Goal: Task Accomplishment & Management: Use online tool/utility

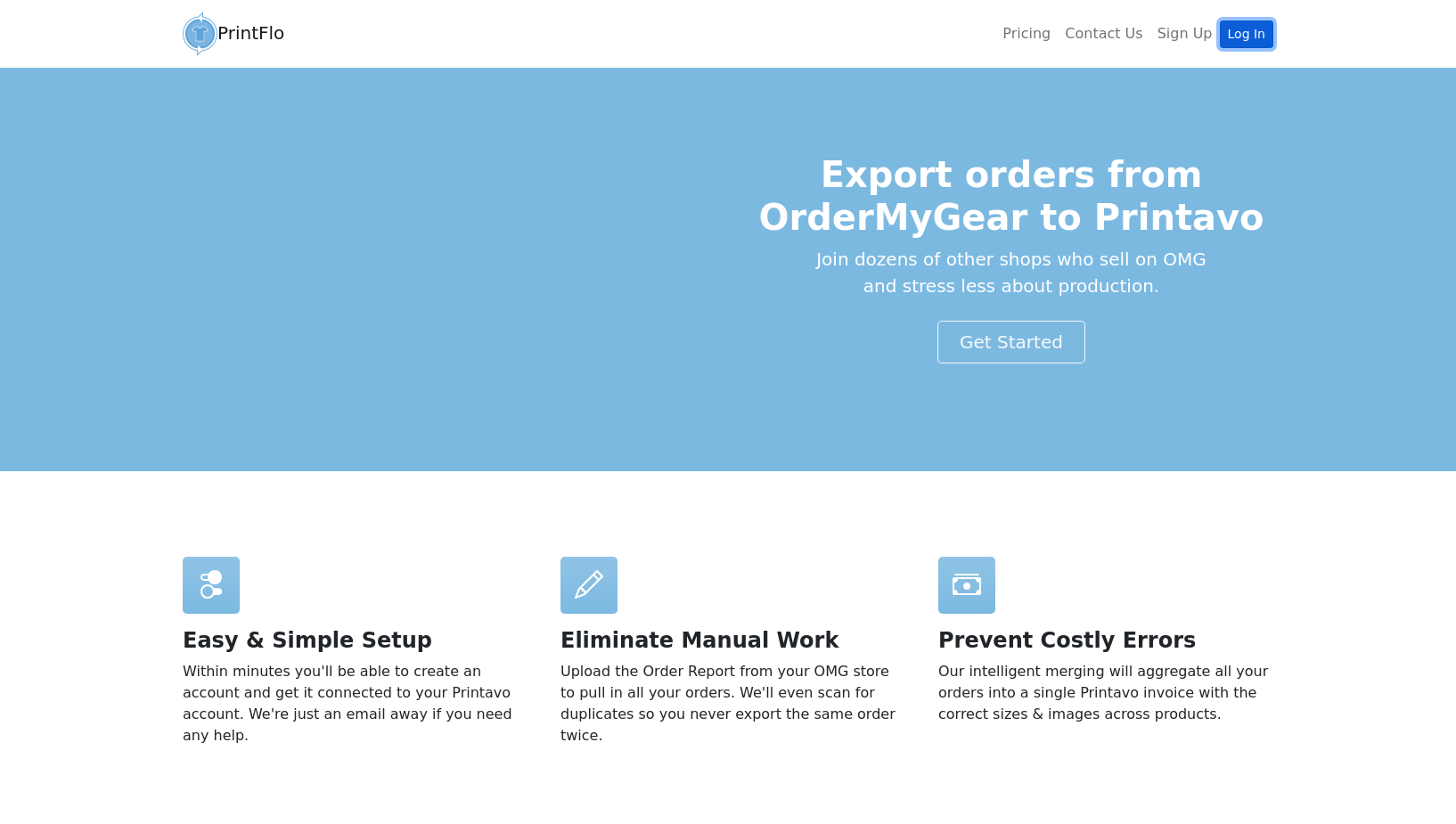
click at [1235, 32] on link "Log In" at bounding box center [1247, 33] width 54 height 28
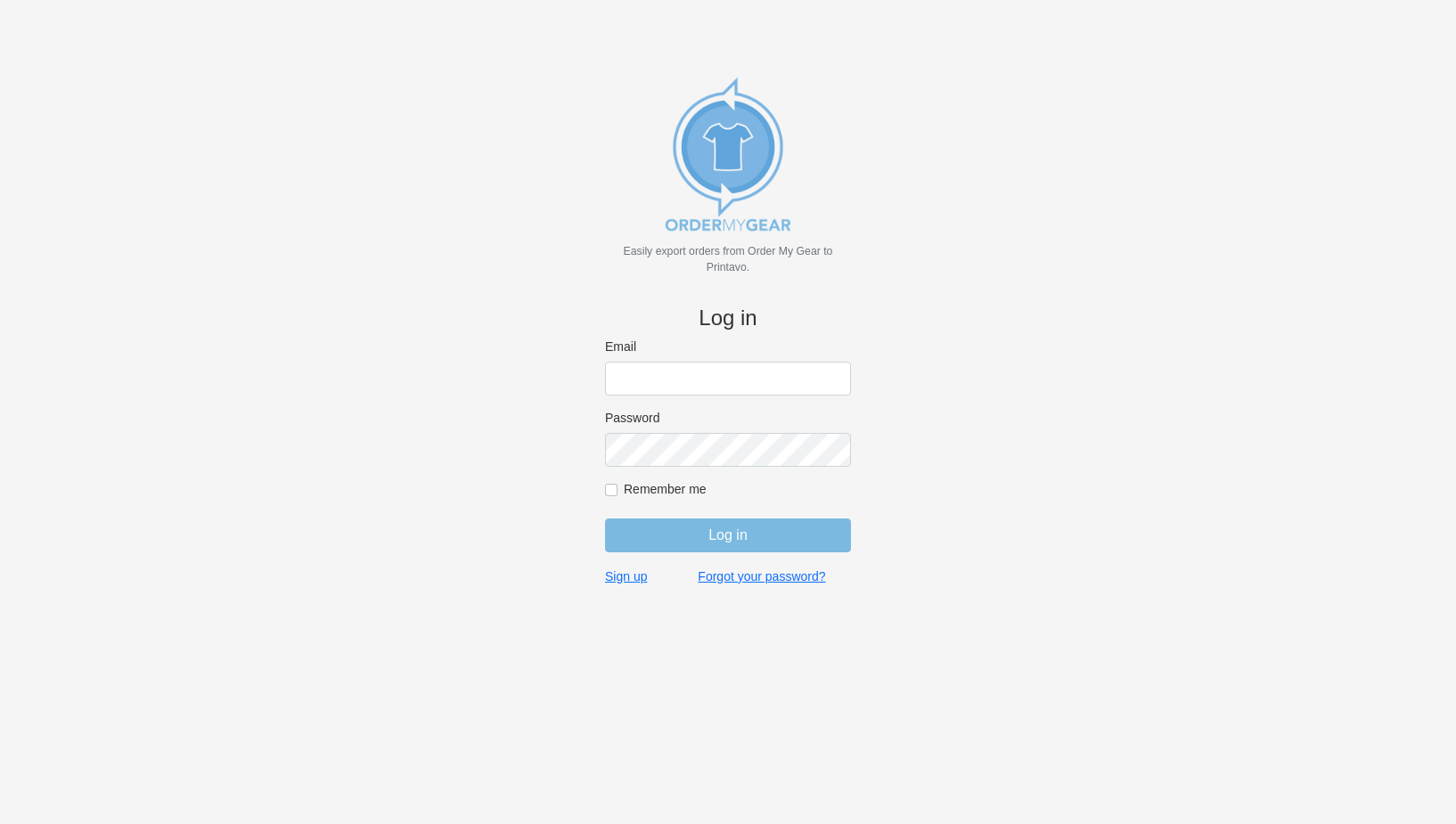
type input "rich@teamgrx.com"
click at [712, 529] on input "Log in" at bounding box center [727, 535] width 246 height 33
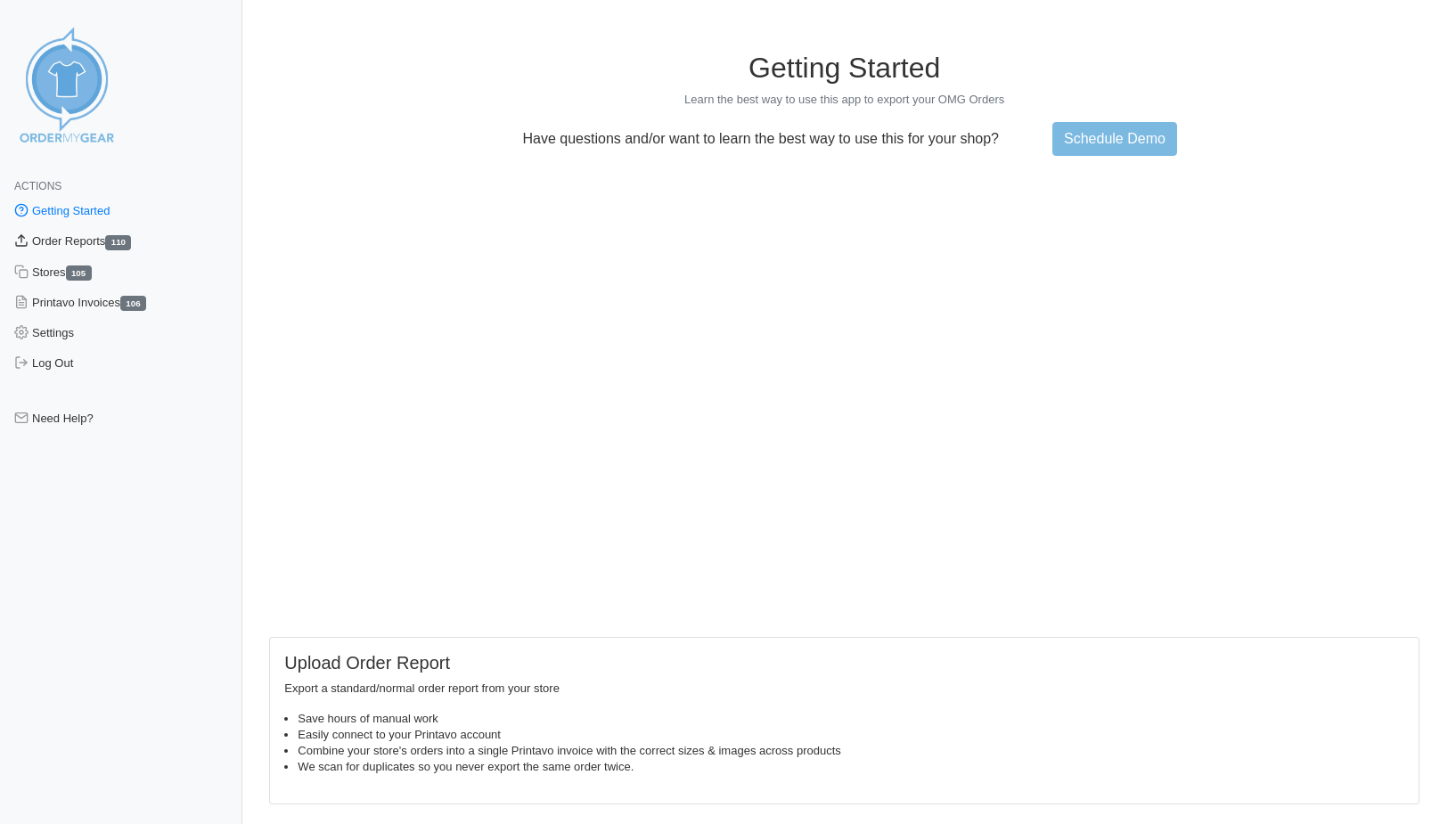
click at [72, 245] on link "Order Reports 110" at bounding box center [121, 242] width 243 height 31
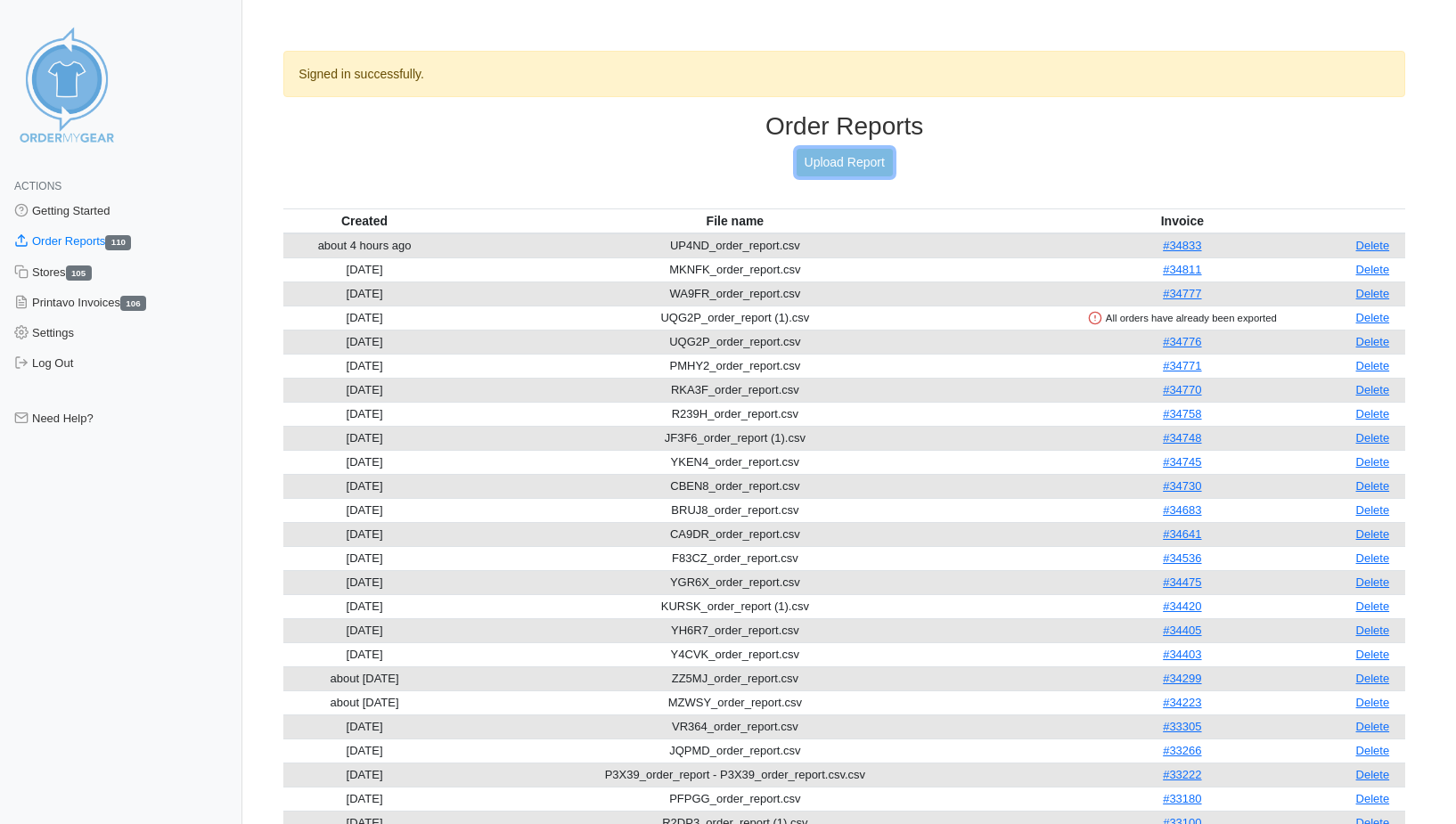
click at [876, 163] on link "Upload Report" at bounding box center [845, 162] width 96 height 28
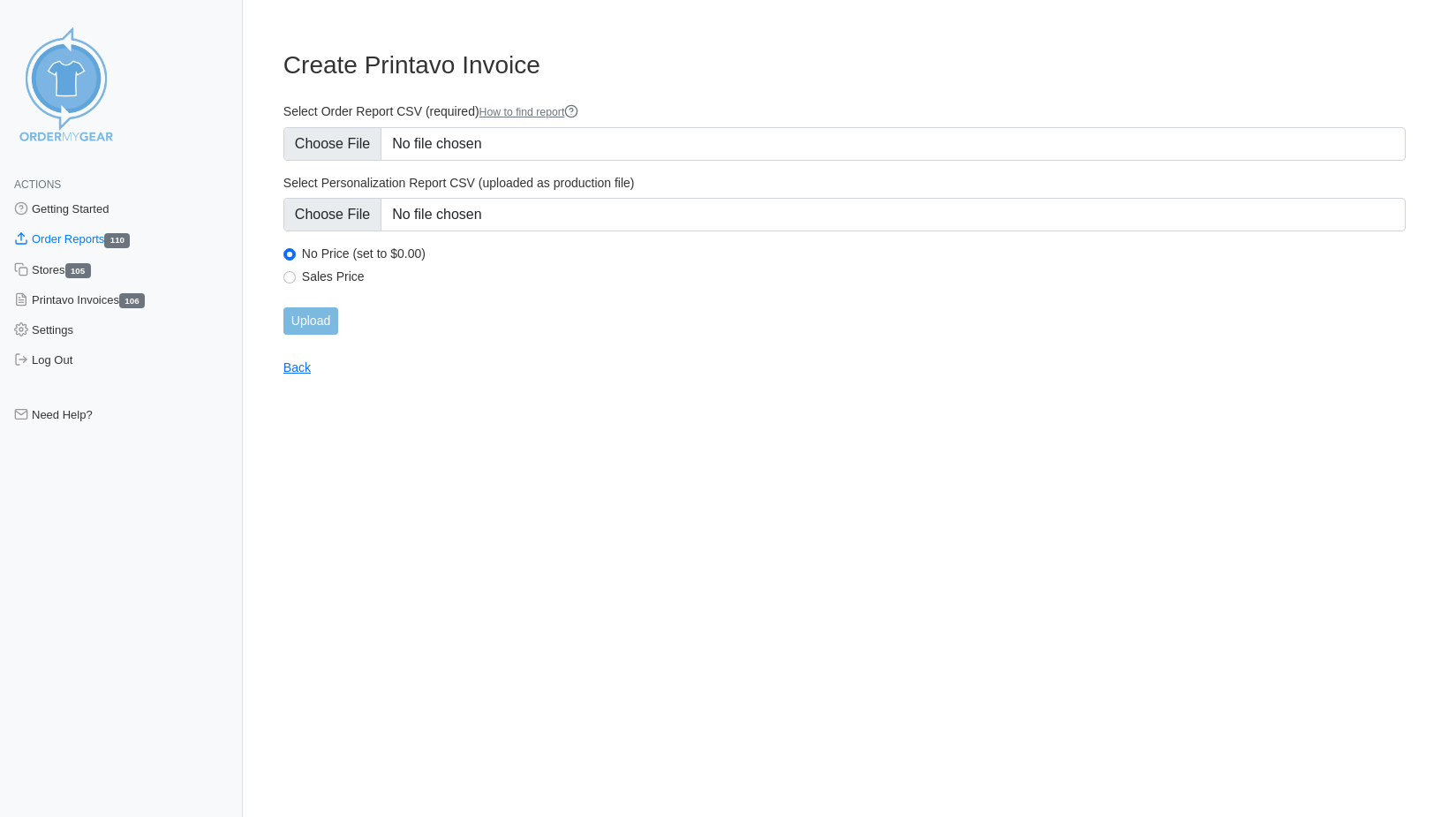
drag, startPoint x: 757, startPoint y: 125, endPoint x: 497, endPoint y: 135, distance: 260.2
click at [757, 125] on div "Select Order Report CSV (required) How to find report" at bounding box center [844, 132] width 1123 height 58
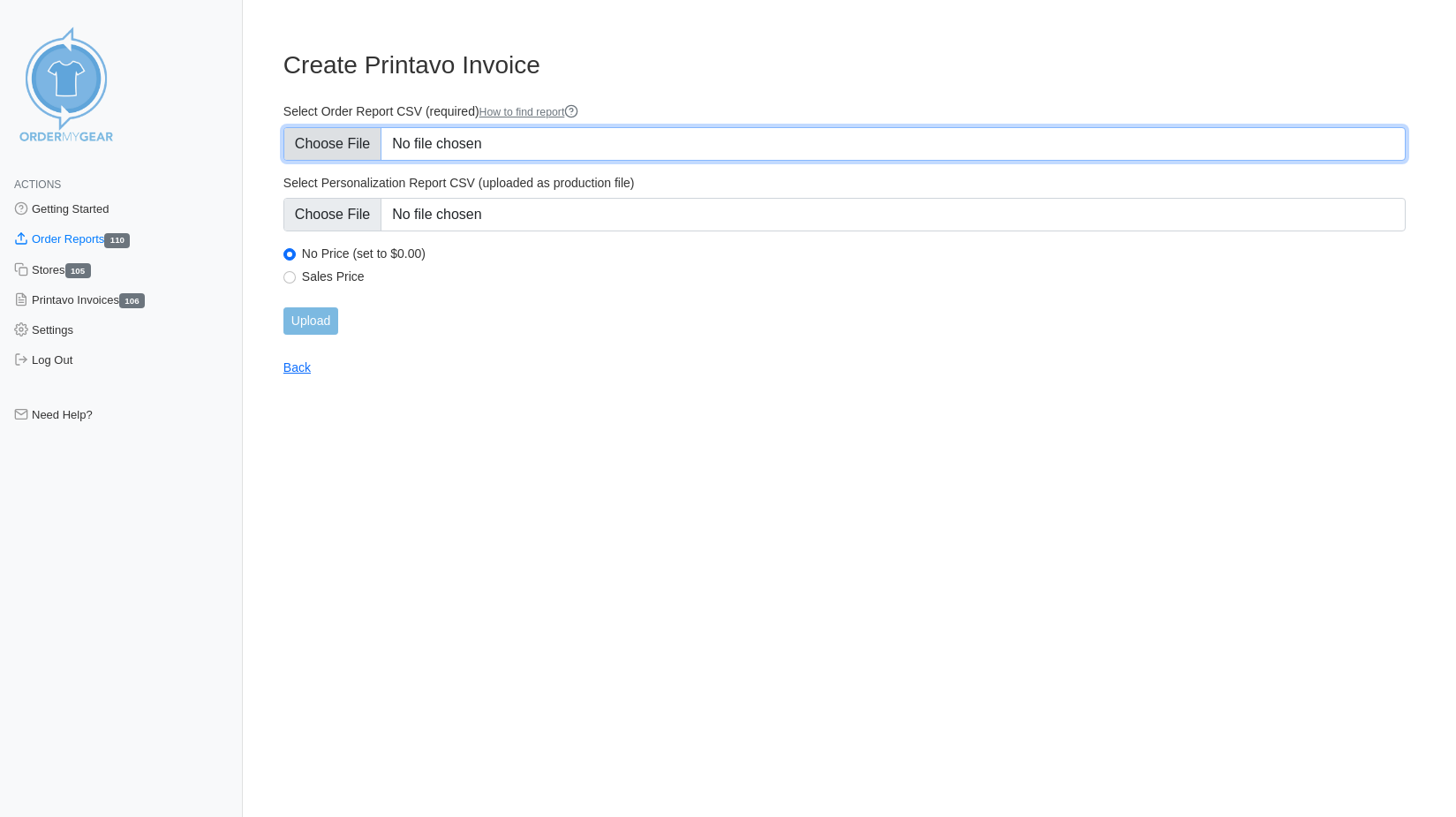
click at [387, 139] on input "Select Order Report CSV (required) How to find report" at bounding box center [844, 143] width 1123 height 33
type input "C:\fakepath\AJKNU_order_report.csv"
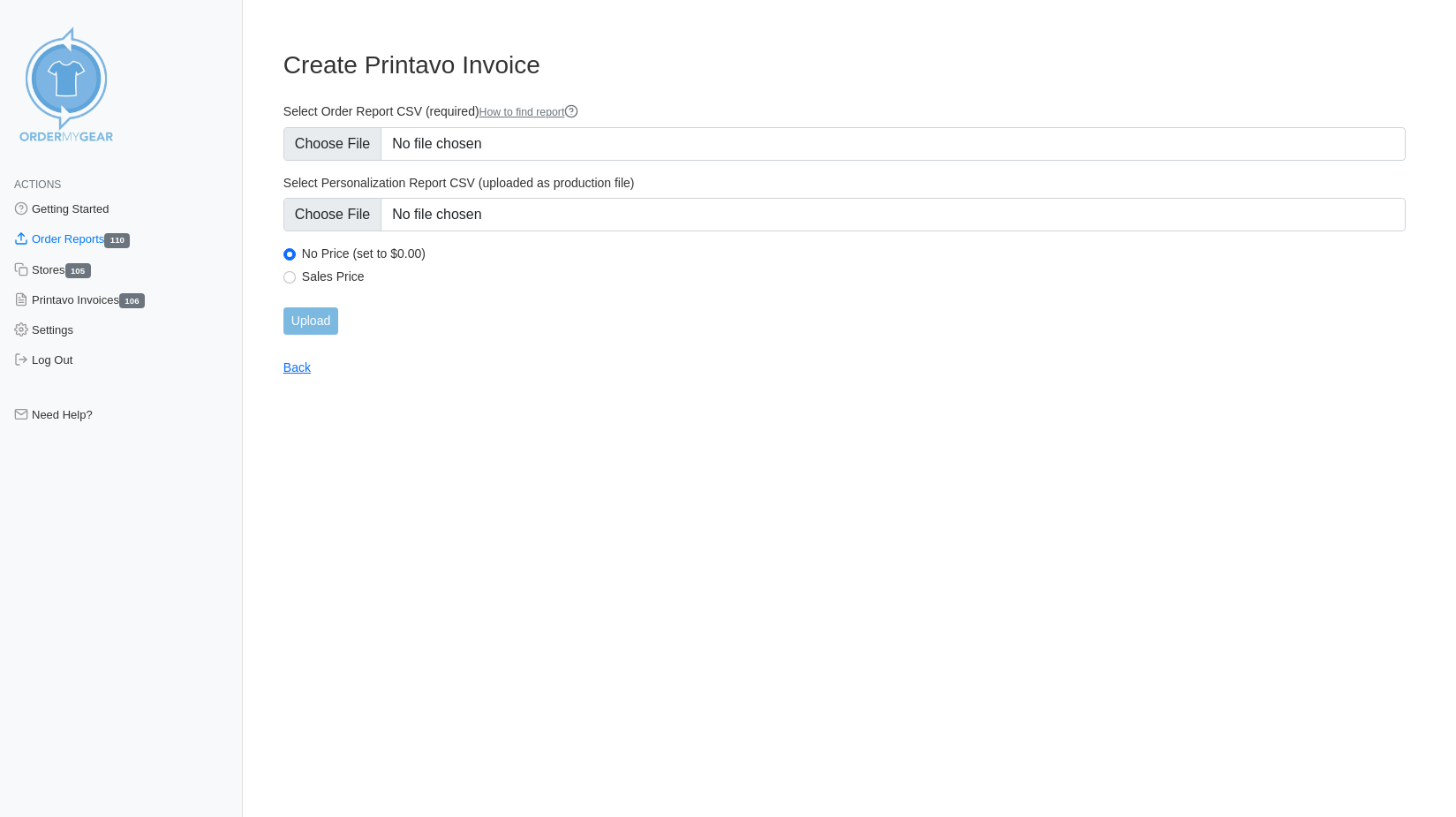
click at [284, 283] on div "Sales Price" at bounding box center [844, 279] width 1123 height 21
click at [302, 317] on input "Upload" at bounding box center [311, 321] width 55 height 27
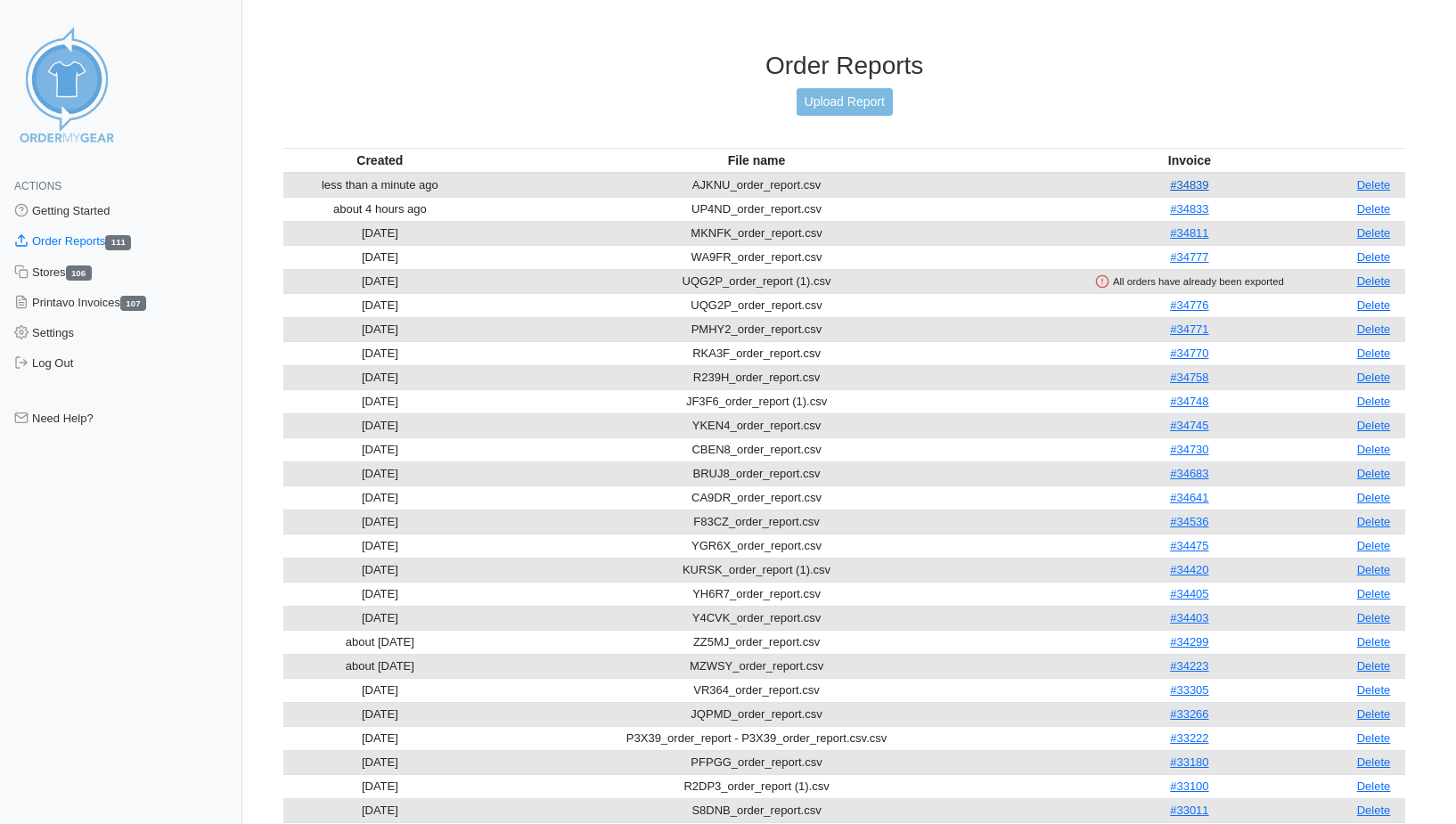
click at [1189, 188] on link "#34839" at bounding box center [1189, 185] width 38 height 13
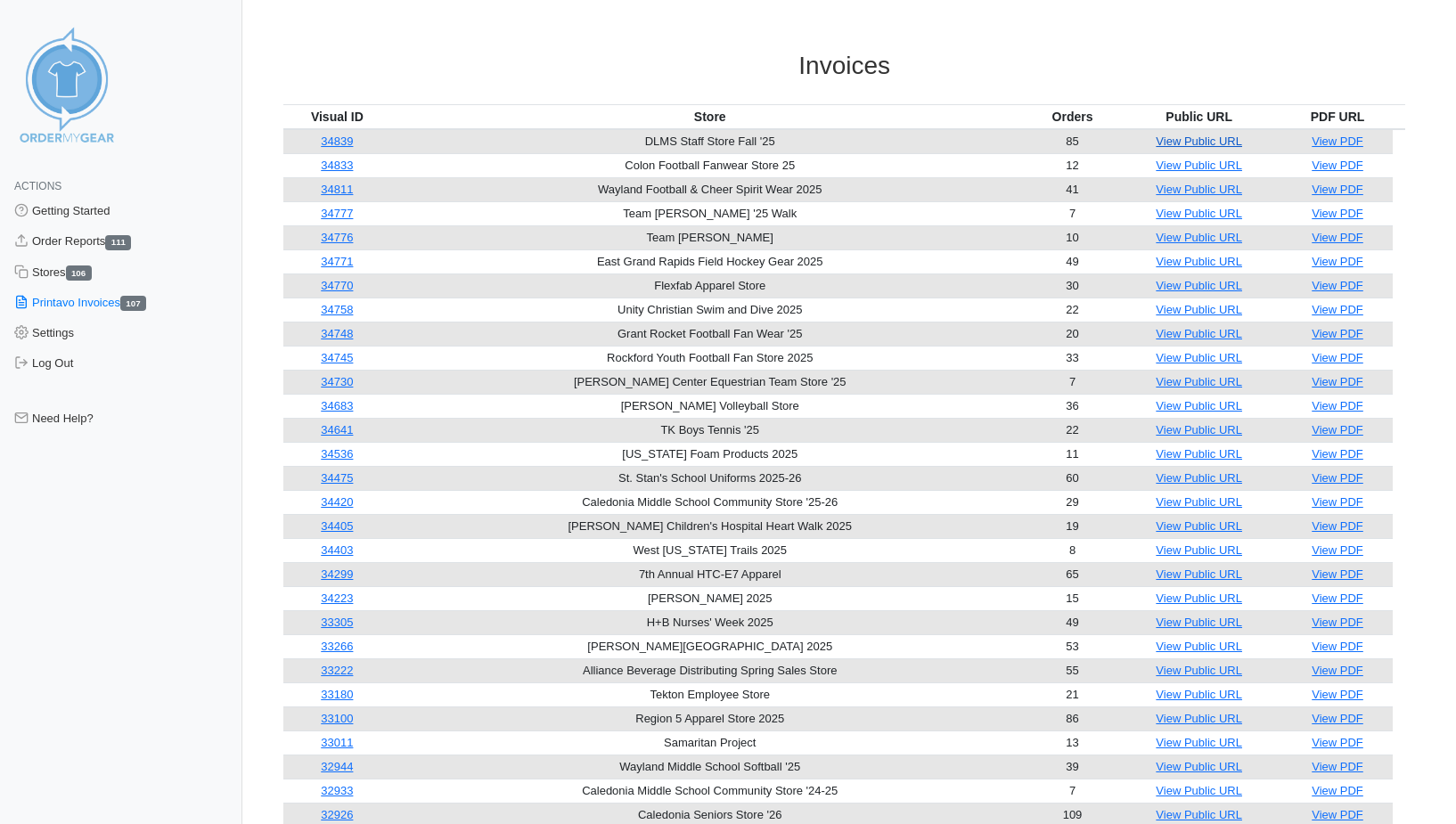
click at [1182, 137] on link "View Public URL" at bounding box center [1199, 141] width 86 height 13
